Goal: Information Seeking & Learning: Learn about a topic

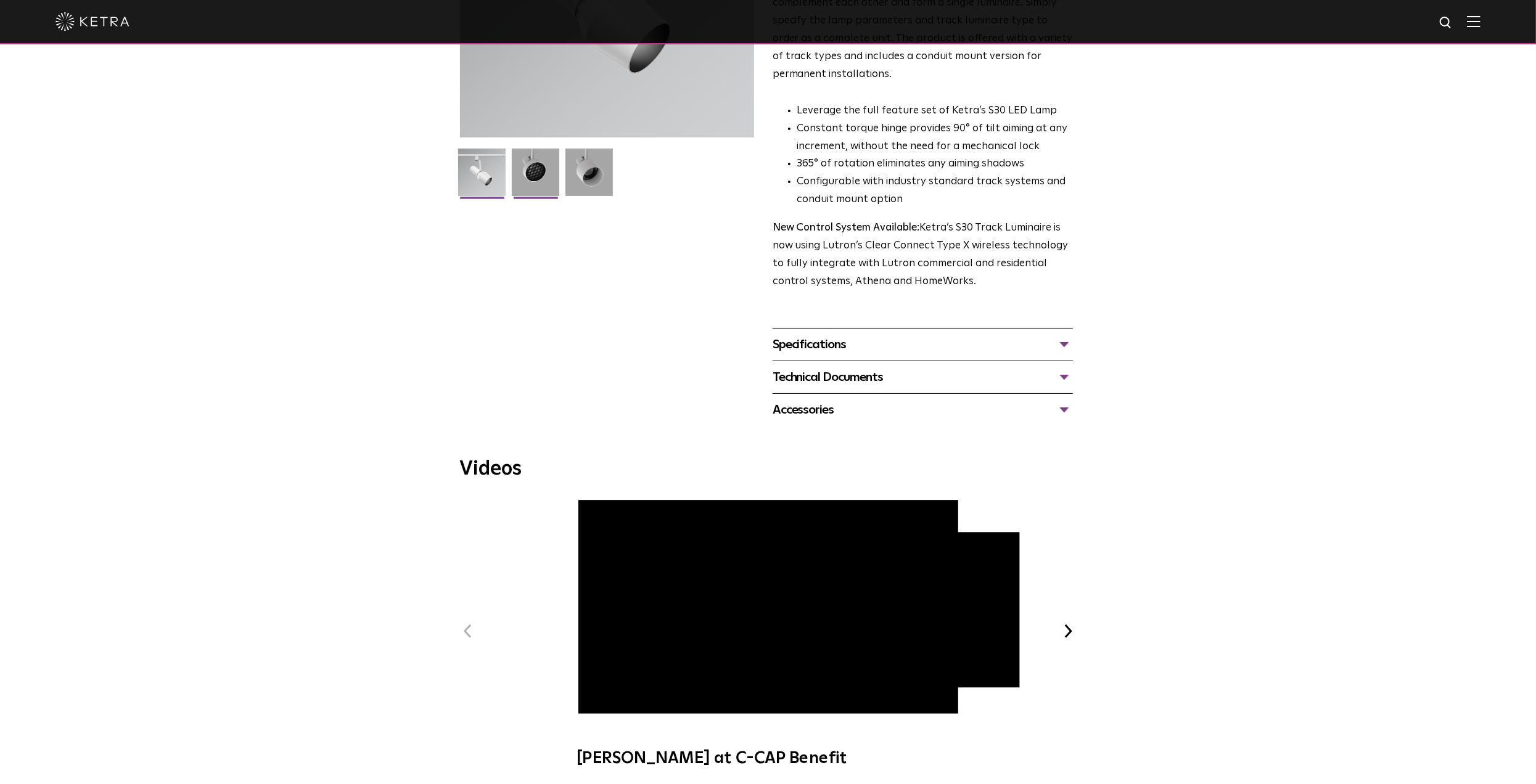
click at [532, 188] on img at bounding box center [536, 177] width 48 height 57
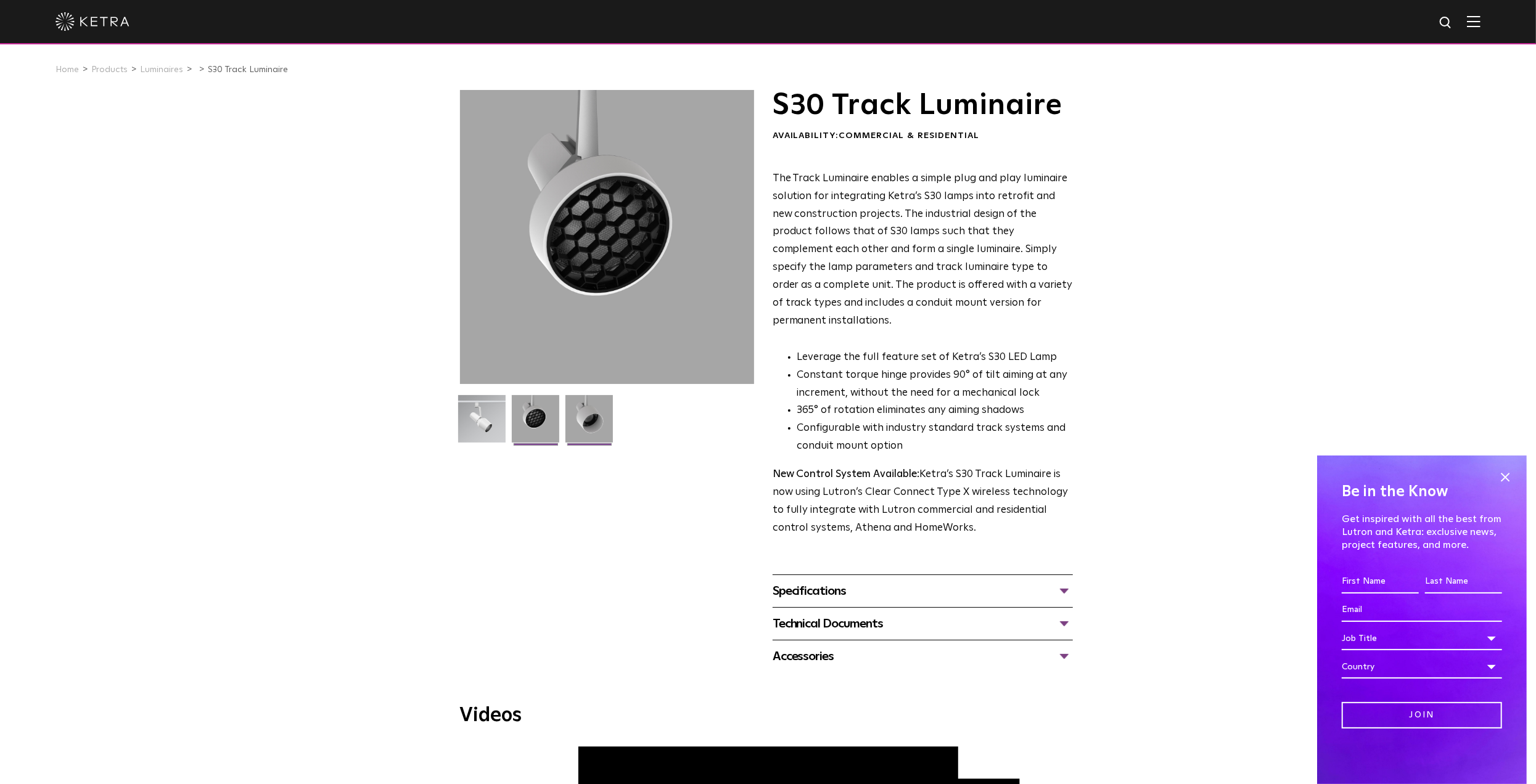
click at [569, 420] on img at bounding box center [589, 423] width 48 height 57
click at [500, 420] on img at bounding box center [482, 423] width 48 height 57
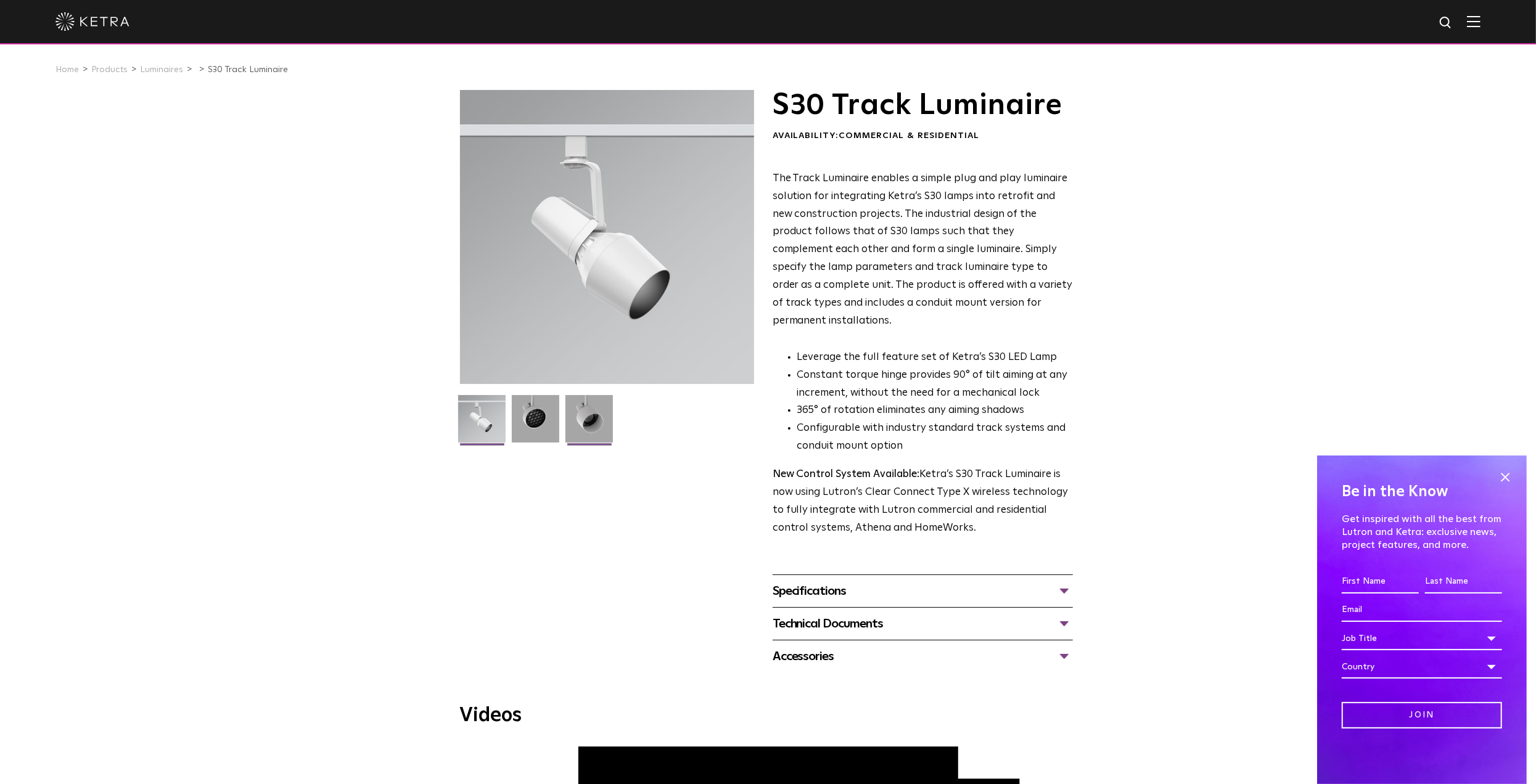
click at [564, 412] on li at bounding box center [589, 423] width 51 height 57
click at [576, 417] on img at bounding box center [589, 423] width 48 height 57
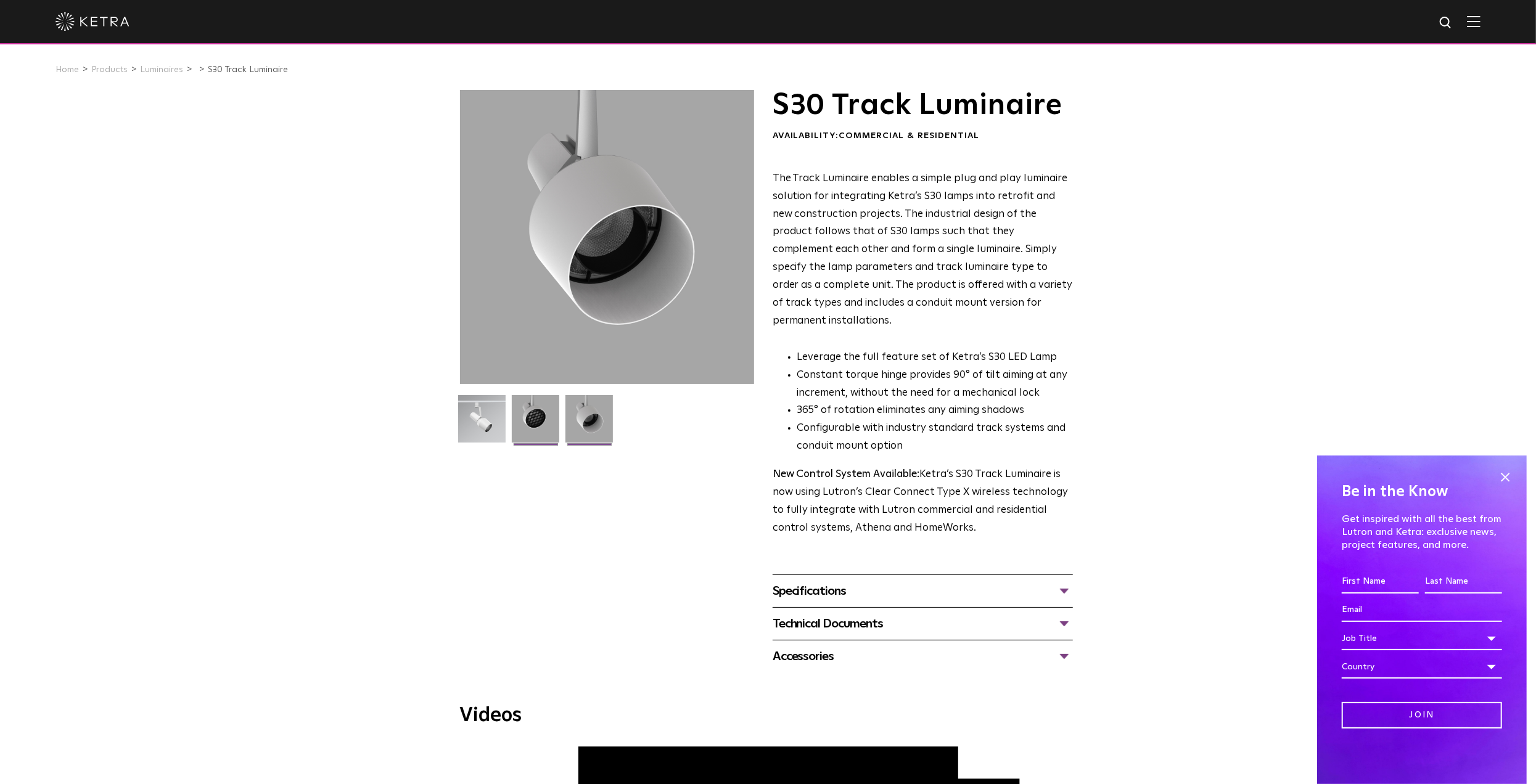
click at [556, 412] on img at bounding box center [536, 423] width 48 height 57
click at [593, 429] on img at bounding box center [589, 423] width 48 height 57
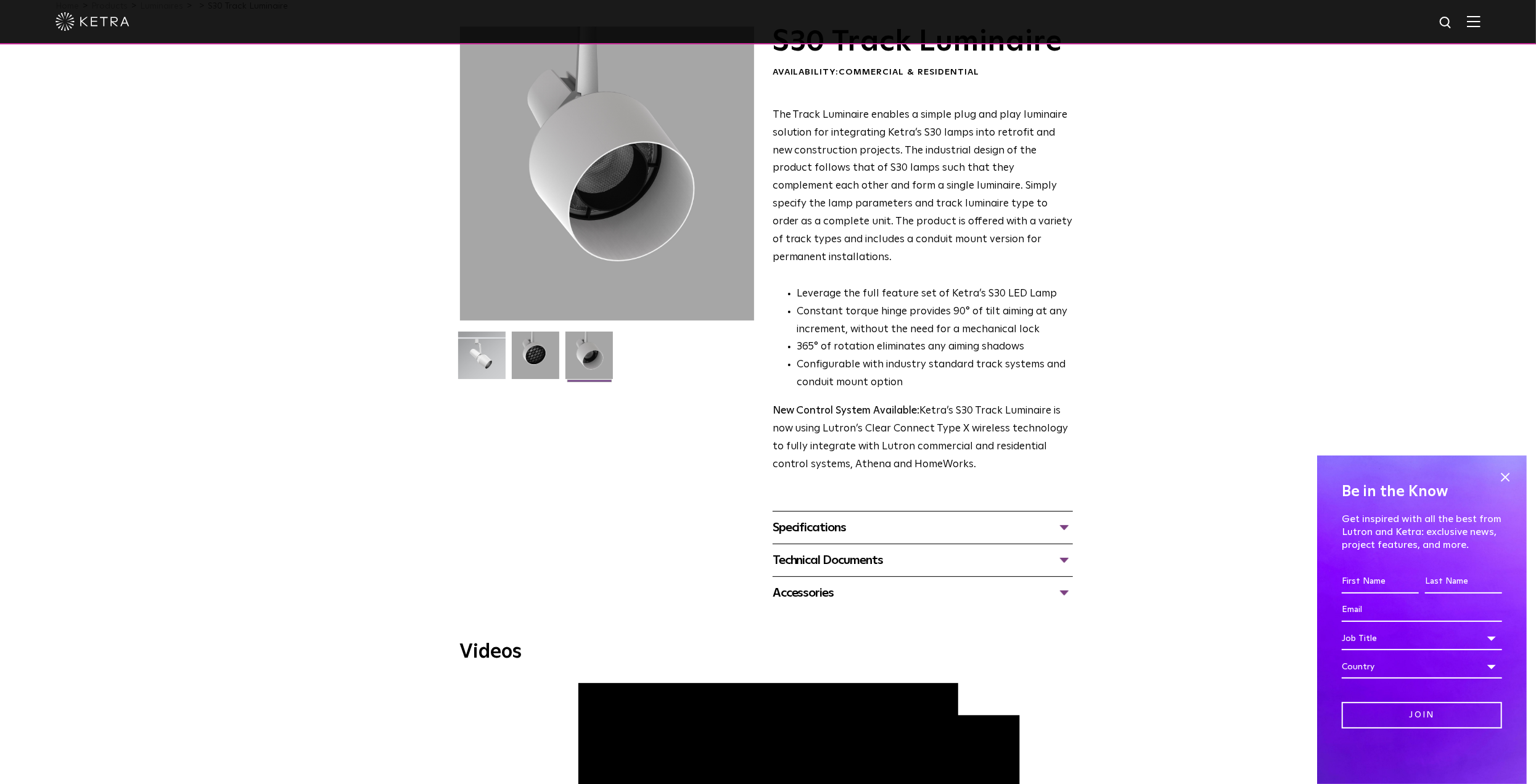
scroll to position [123, 0]
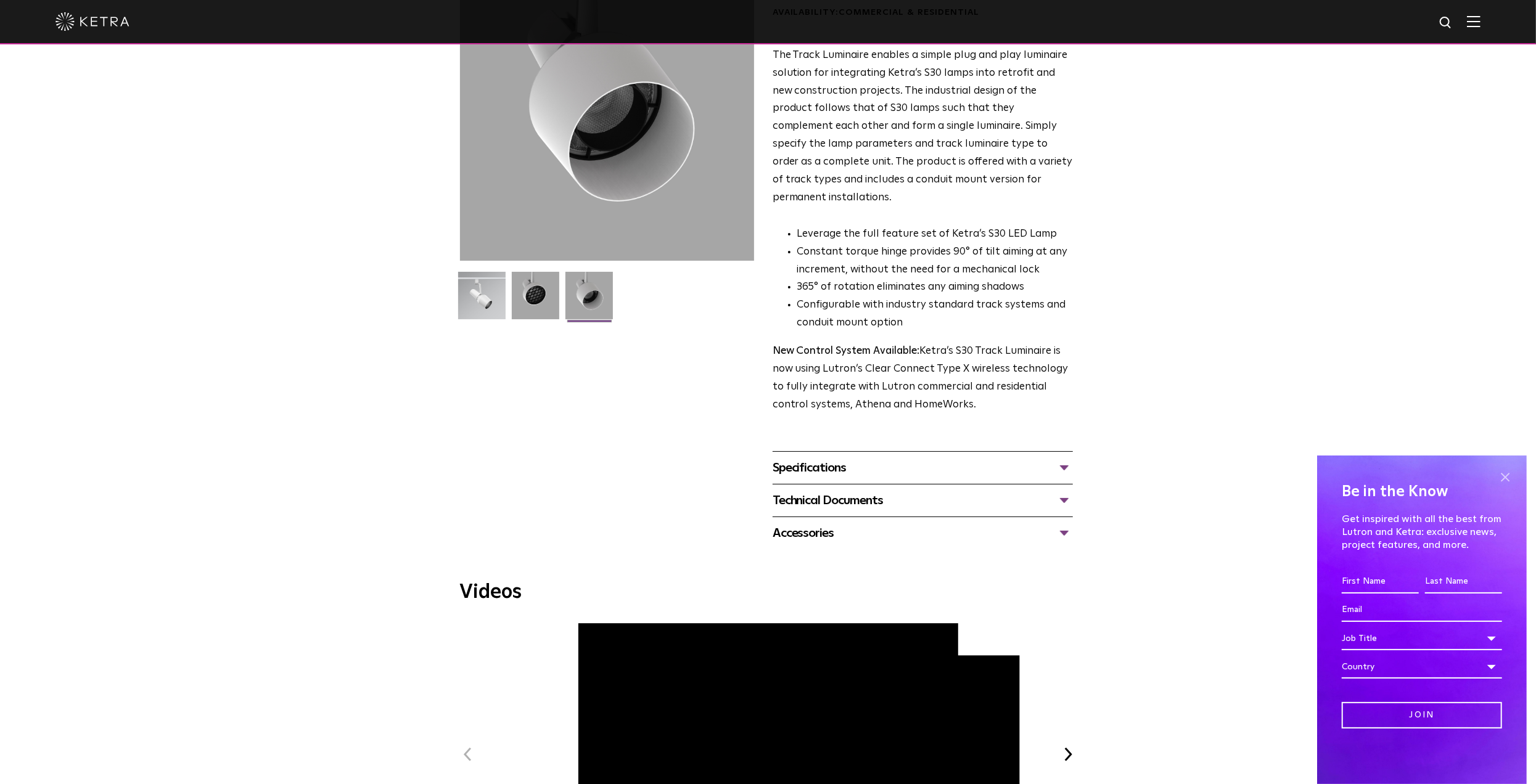
click at [1511, 481] on span at bounding box center [1506, 478] width 19 height 19
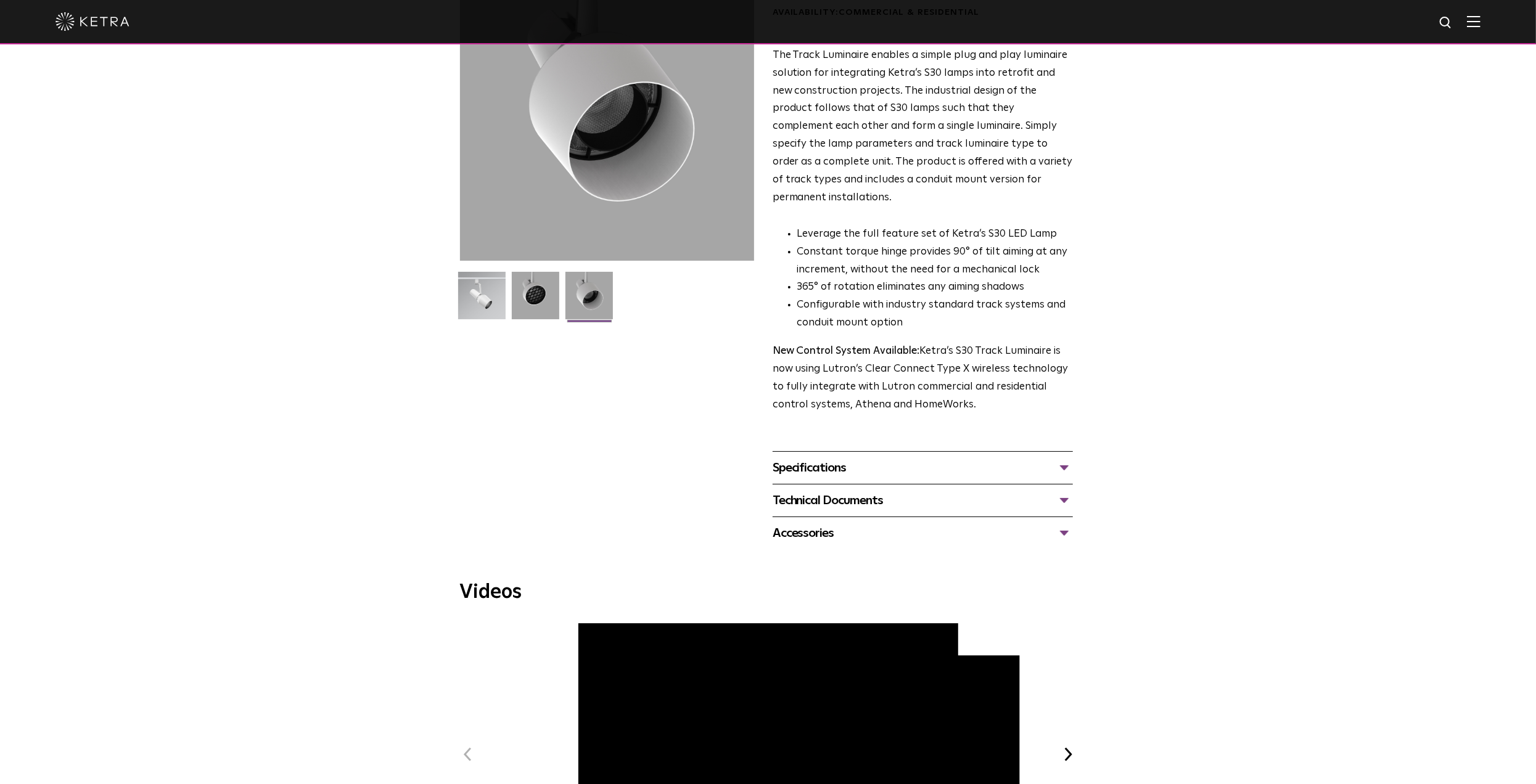
click at [223, 500] on div "S30 Track Luminaire Availability: Commercial & Residential The Track Luminaire …" at bounding box center [768, 258] width 1536 height 583
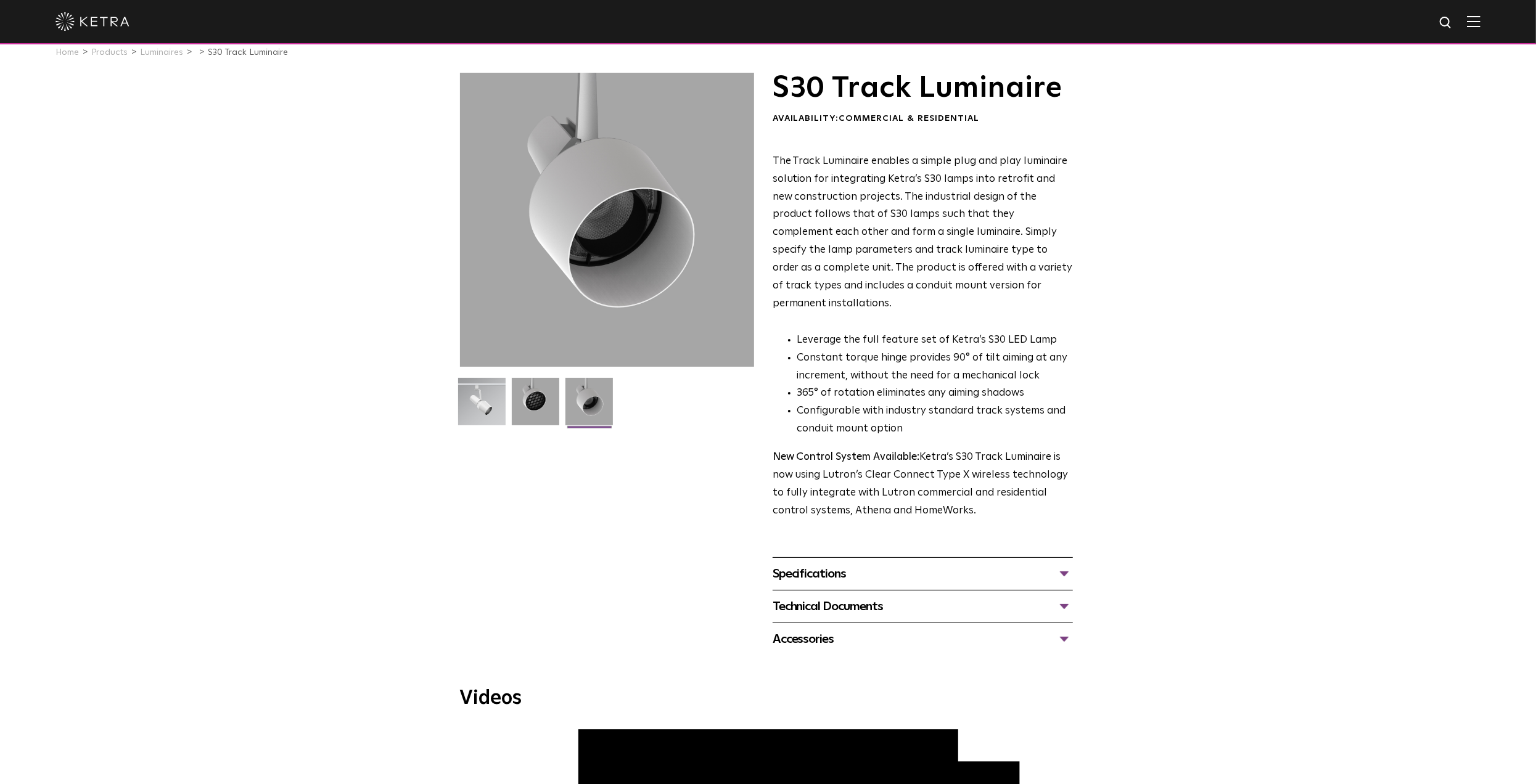
scroll to position [0, 0]
